Goal: Check status

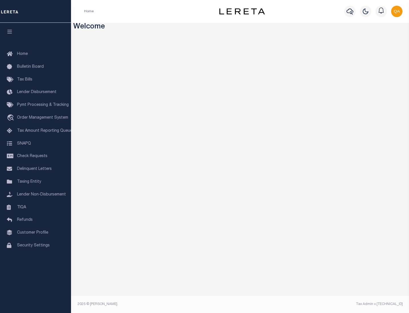
click at [36, 156] on span "Check Requests" at bounding box center [32, 156] width 30 height 4
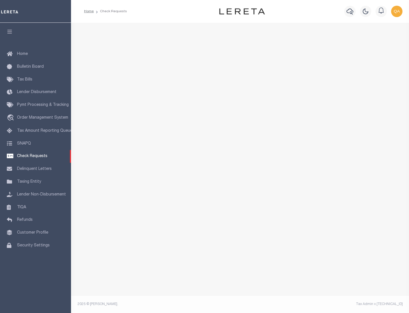
select select "50"
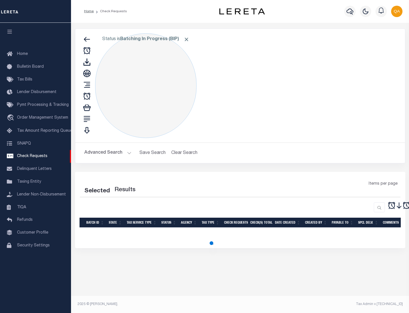
select select "50"
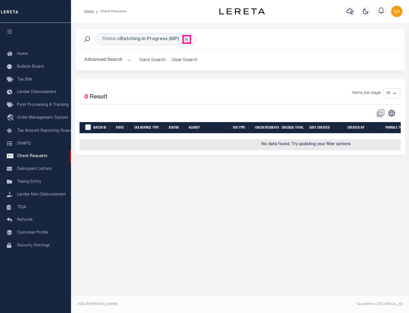
click at [187, 39] on span "Click to Remove" at bounding box center [187, 39] width 6 height 6
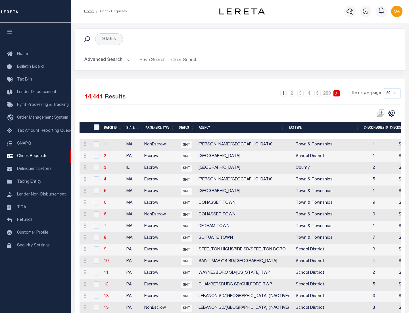
scroll to position [274, 0]
